Goal: Information Seeking & Learning: Learn about a topic

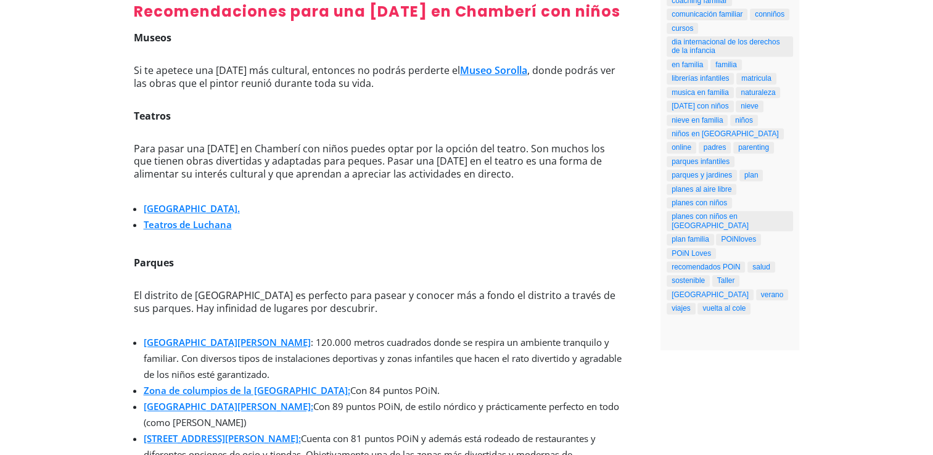
scroll to position [536, 0]
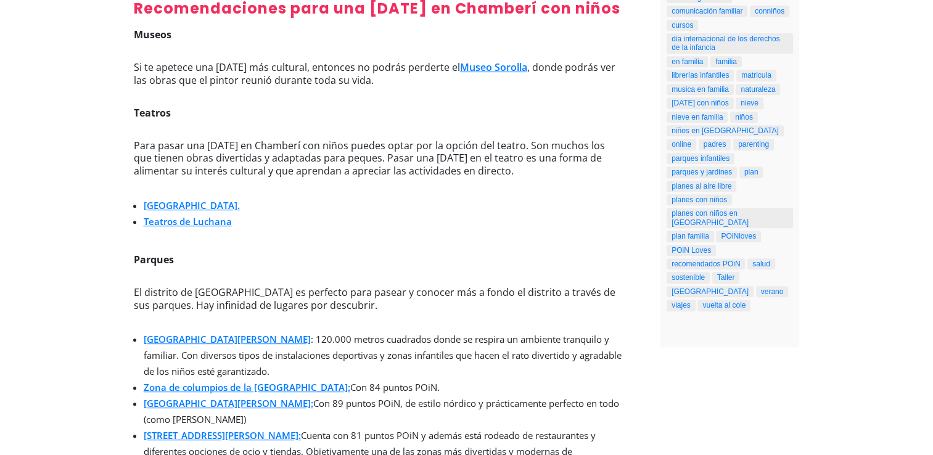
click at [191, 209] on link "Teatro del Canal." at bounding box center [192, 205] width 96 height 12
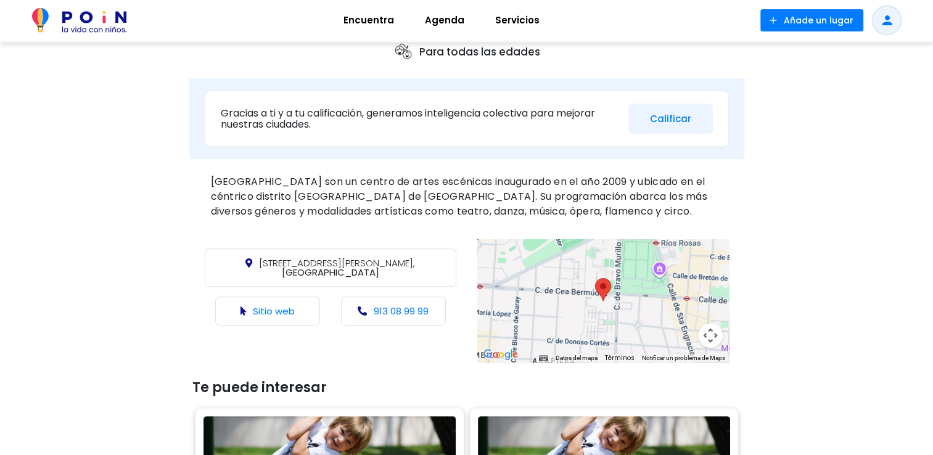
scroll to position [370, 0]
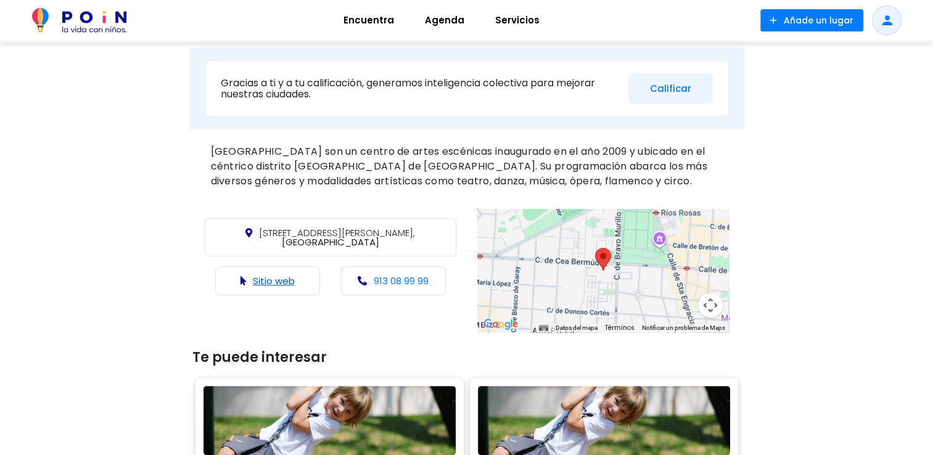
click at [281, 275] on link "Sitio web" at bounding box center [274, 281] width 42 height 13
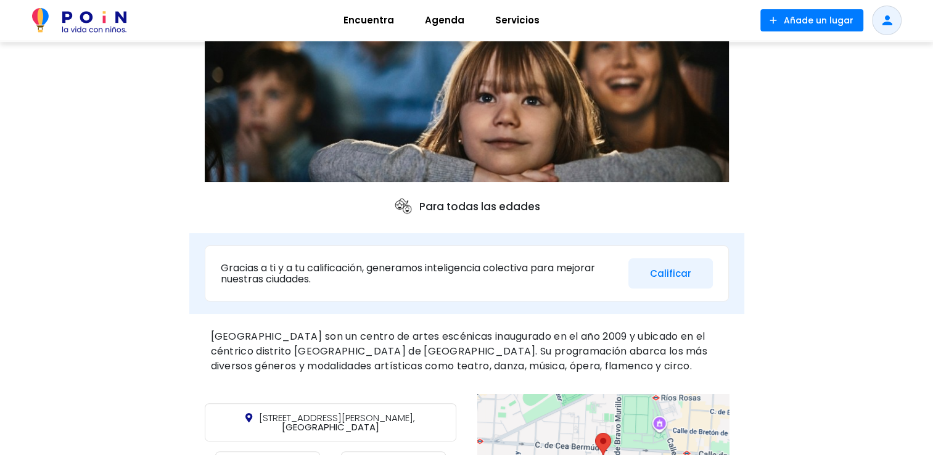
scroll to position [0, 0]
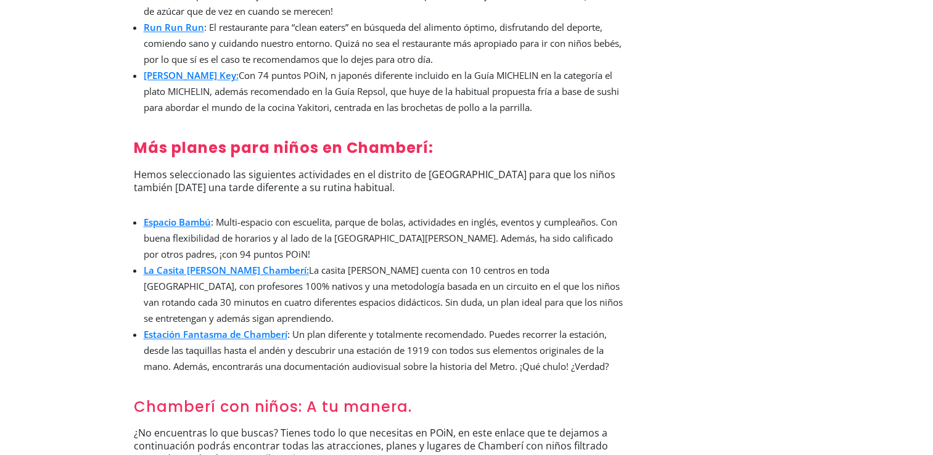
scroll to position [1418, 0]
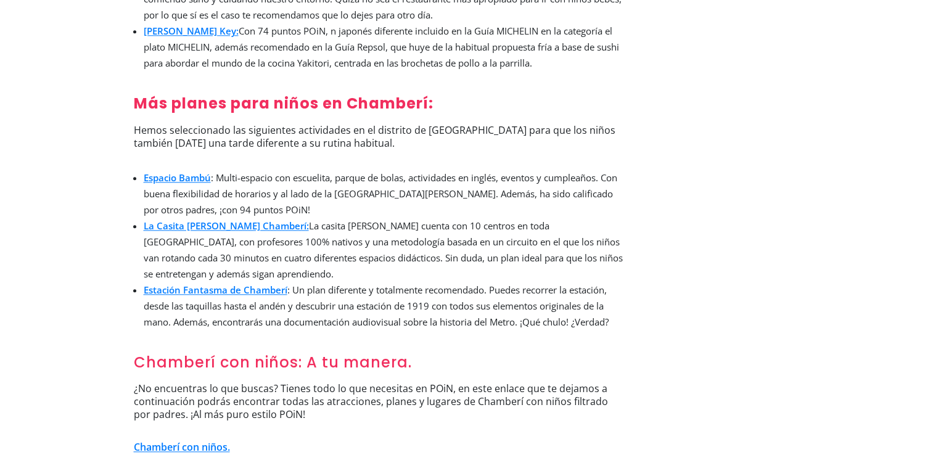
click at [218, 284] on link "Estación Fantasma de Chamberí" at bounding box center [216, 290] width 144 height 12
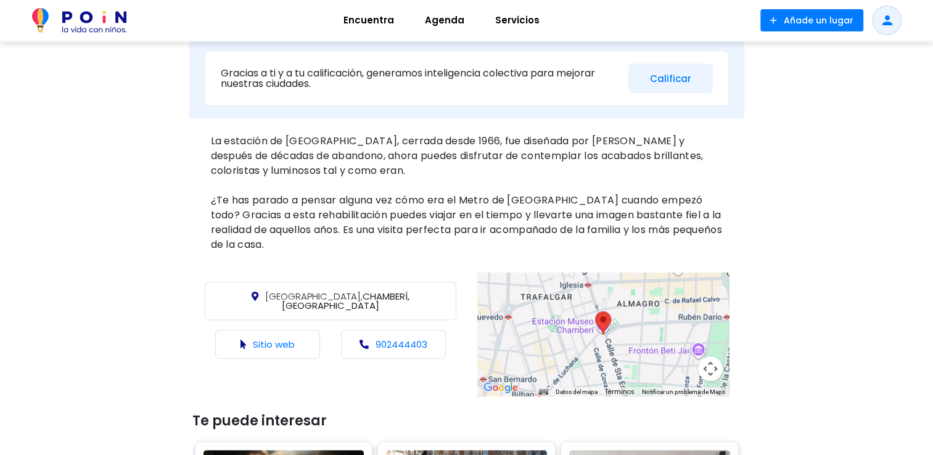
scroll to position [494, 0]
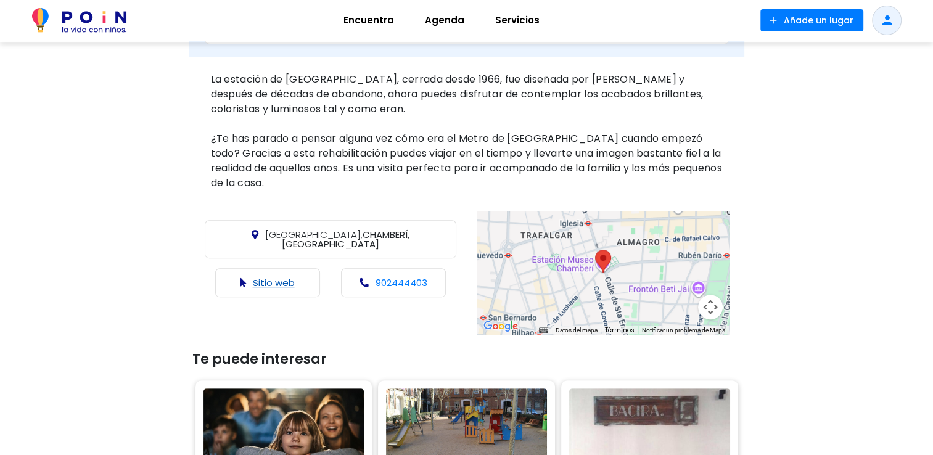
click at [283, 276] on link "Sitio web" at bounding box center [274, 282] width 42 height 13
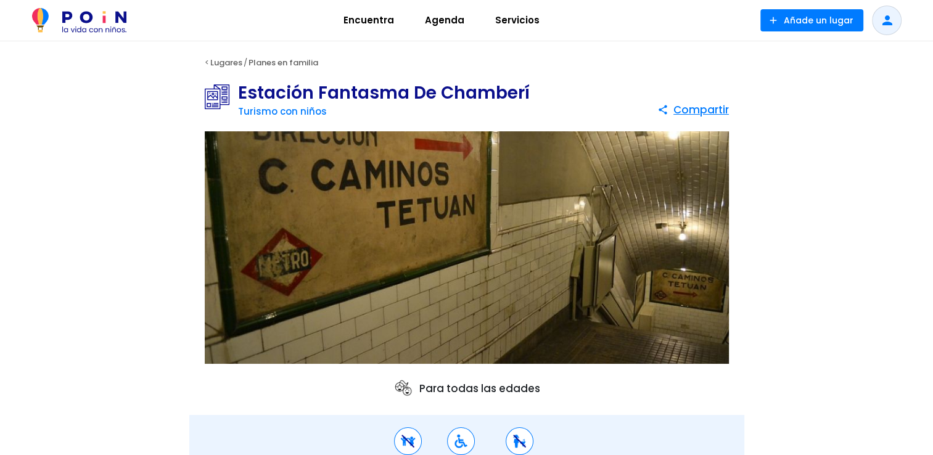
scroll to position [0, 0]
